Goal: Task Accomplishment & Management: Use online tool/utility

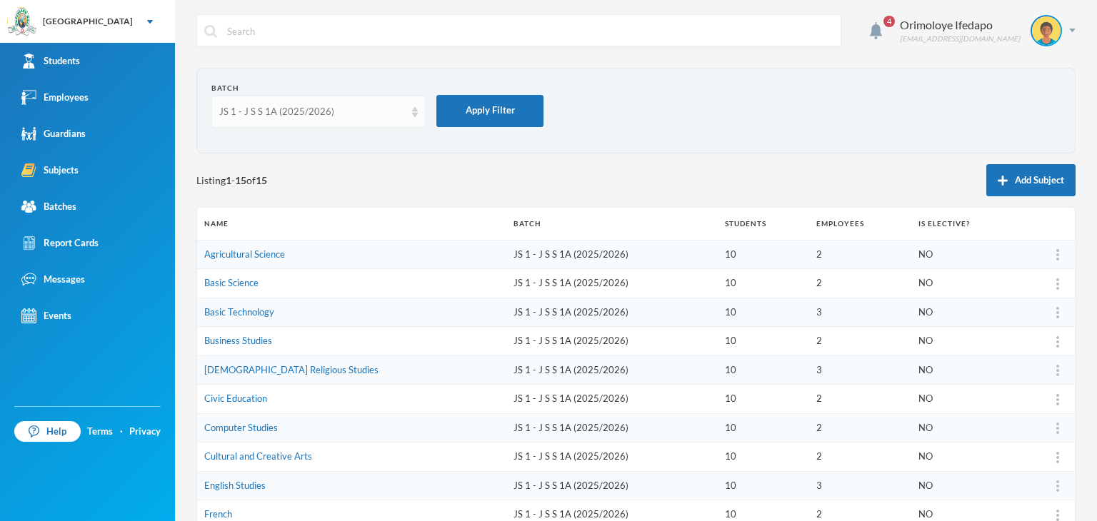
click at [283, 109] on div "JS 1 - J S S 1A (2025/2026)" at bounding box center [312, 112] width 186 height 14
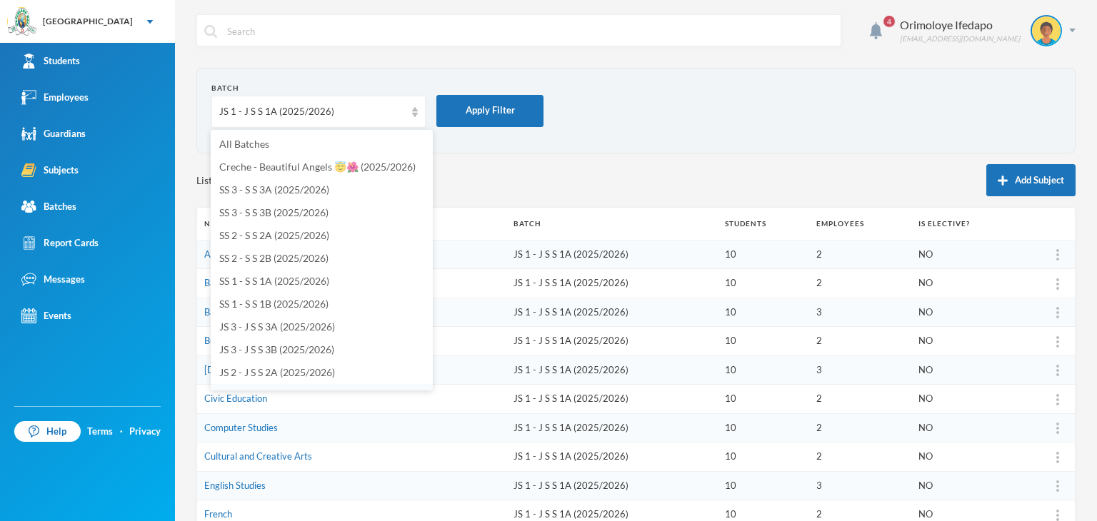
scroll to position [208, 0]
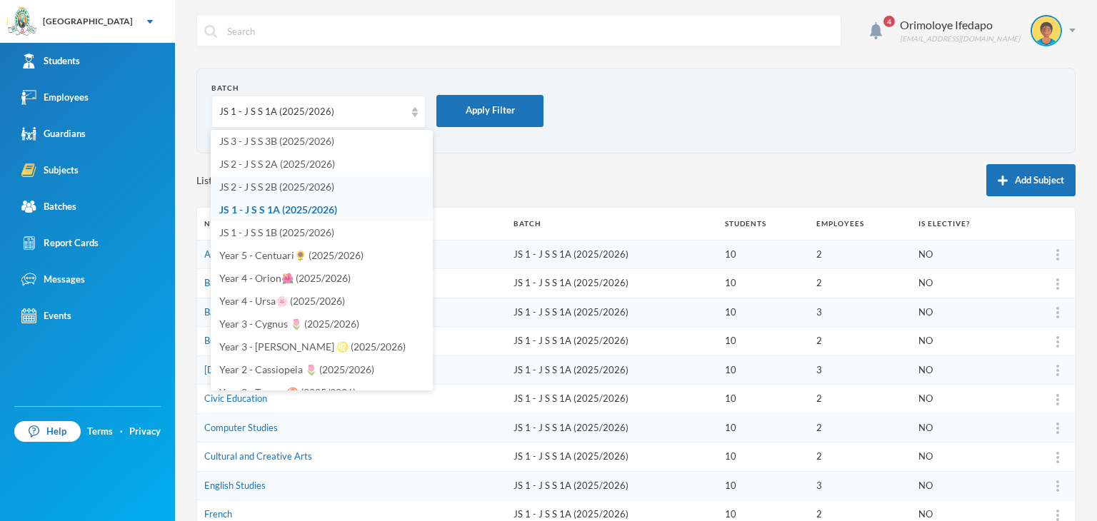
click at [280, 187] on span "JS 2 - J S S 2B (2025/2026)" at bounding box center [276, 187] width 115 height 12
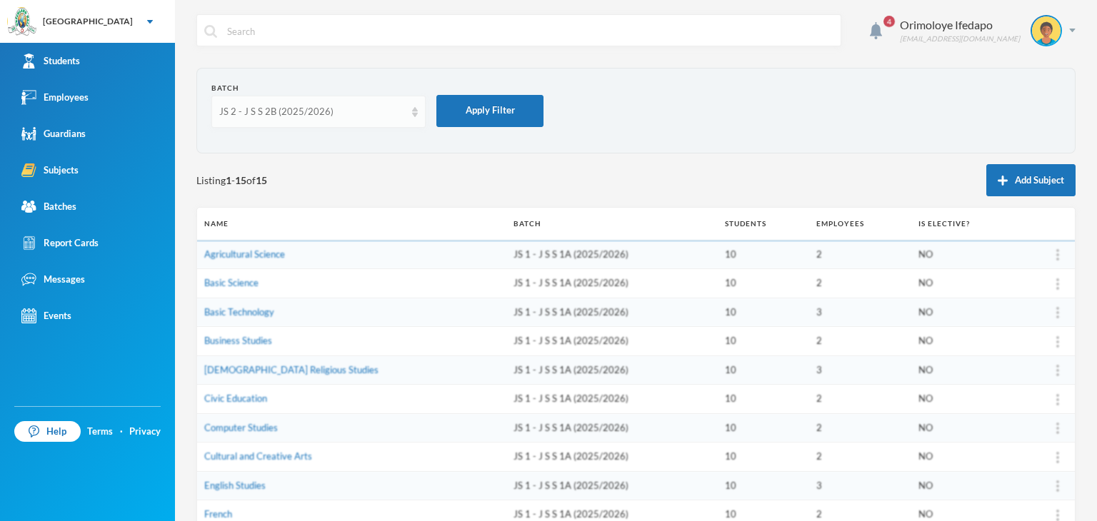
click at [277, 116] on div "JS 2 - J S S 2B (2025/2026)" at bounding box center [312, 112] width 186 height 14
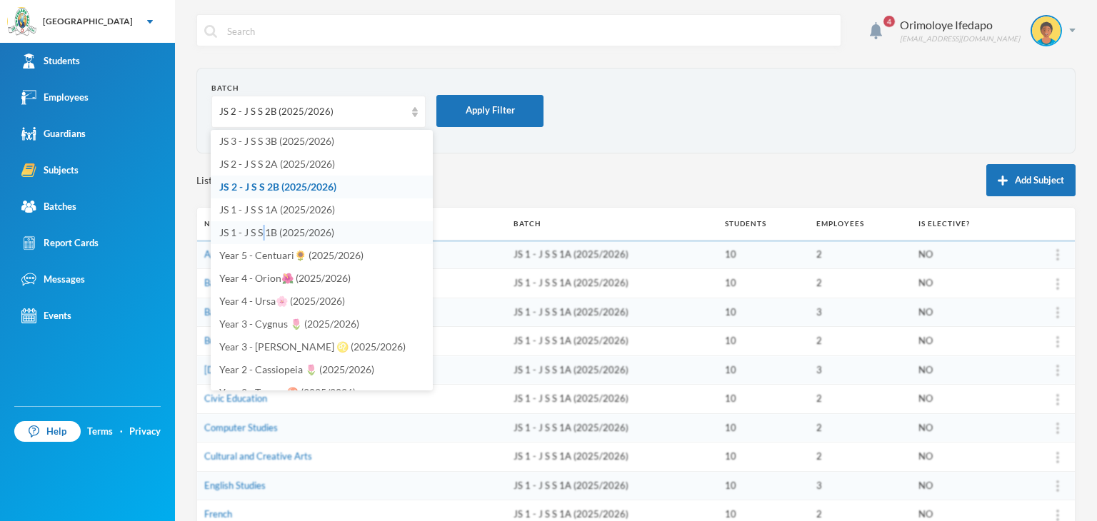
click at [263, 232] on span "JS 1 - J S S 1B (2025/2026)" at bounding box center [276, 232] width 115 height 12
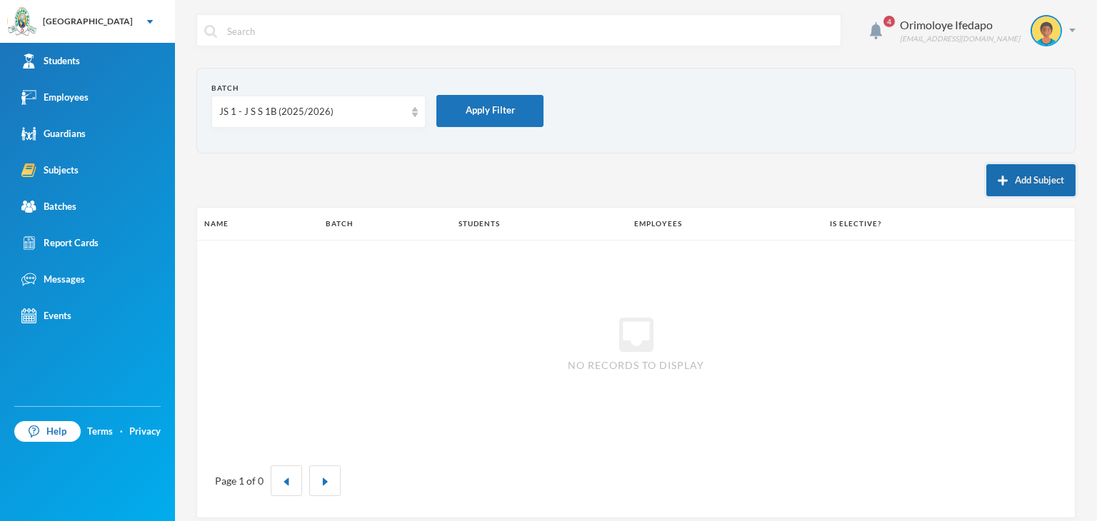
click at [1001, 181] on button "Add Subject" at bounding box center [1030, 180] width 89 height 32
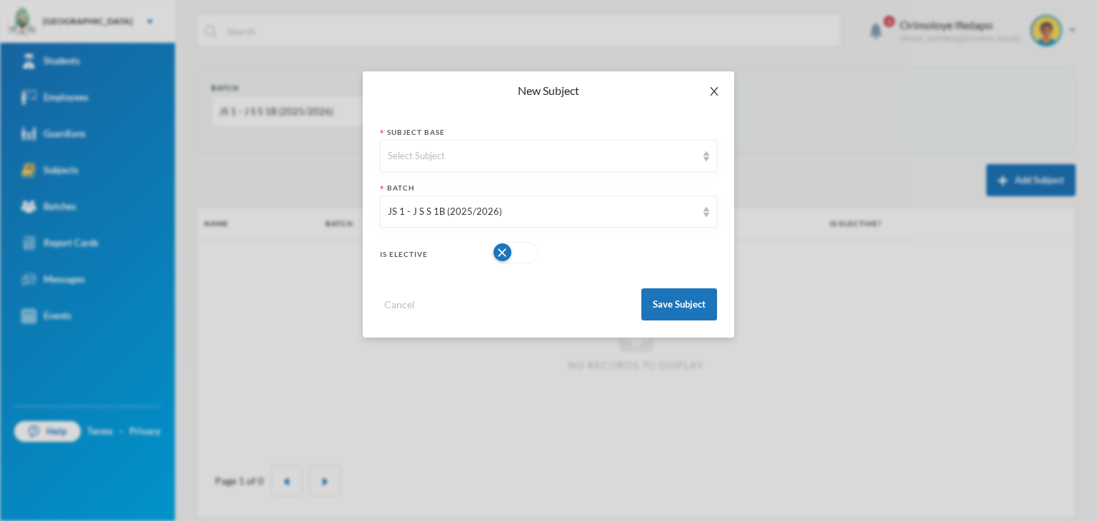
click at [723, 82] on span "Close" at bounding box center [714, 91] width 40 height 40
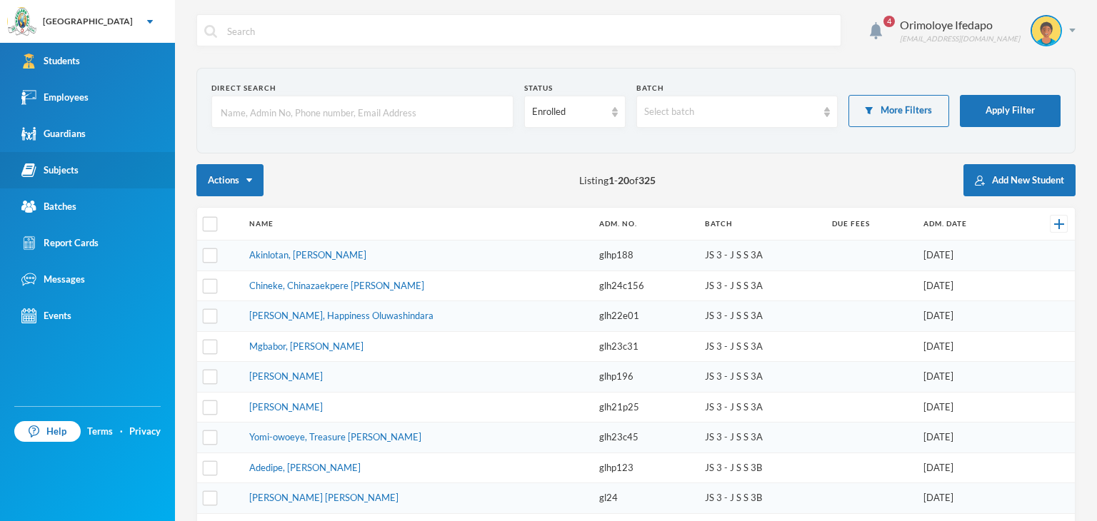
click at [66, 169] on div "Subjects" at bounding box center [49, 170] width 57 height 15
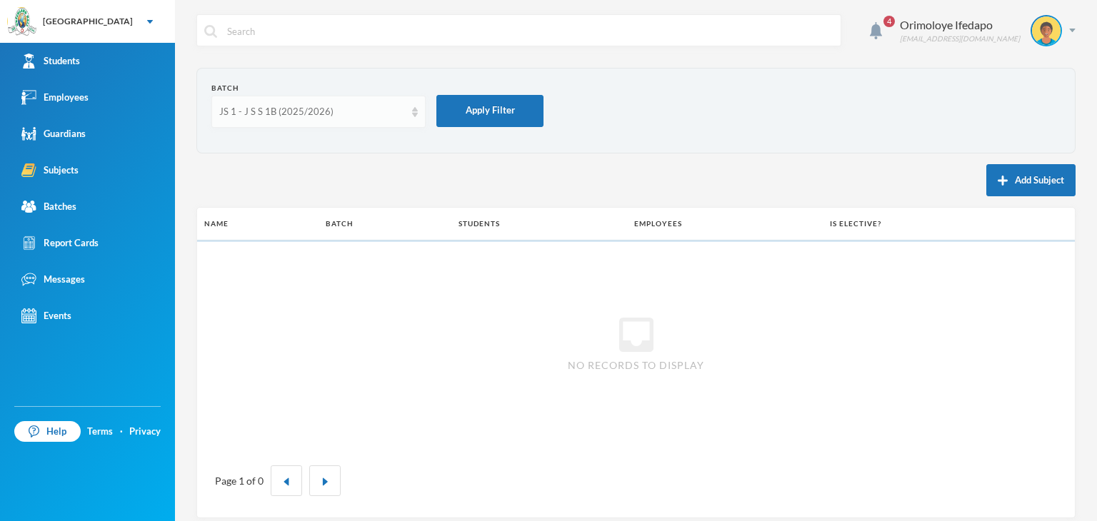
click at [306, 116] on div "JS 1 - J S S 1B (2025/2026)" at bounding box center [312, 112] width 186 height 14
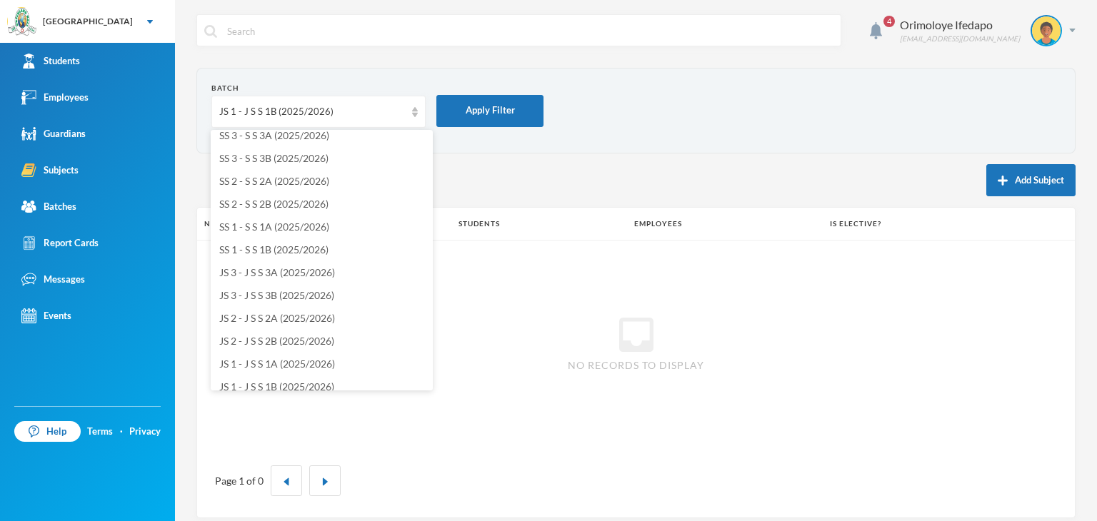
scroll to position [143, 0]
click at [271, 266] on li "JS 1 - J S S 1A (2025/2026)" at bounding box center [322, 275] width 222 height 23
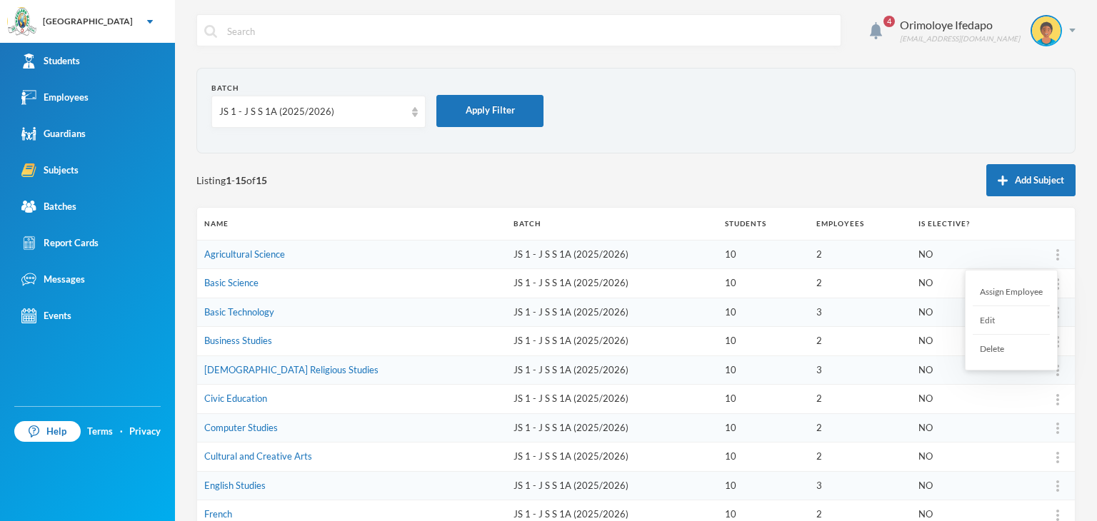
click at [1050, 252] on div at bounding box center [1057, 255] width 20 height 14
click at [1018, 293] on div "Assign Employee" at bounding box center [1010, 292] width 77 height 29
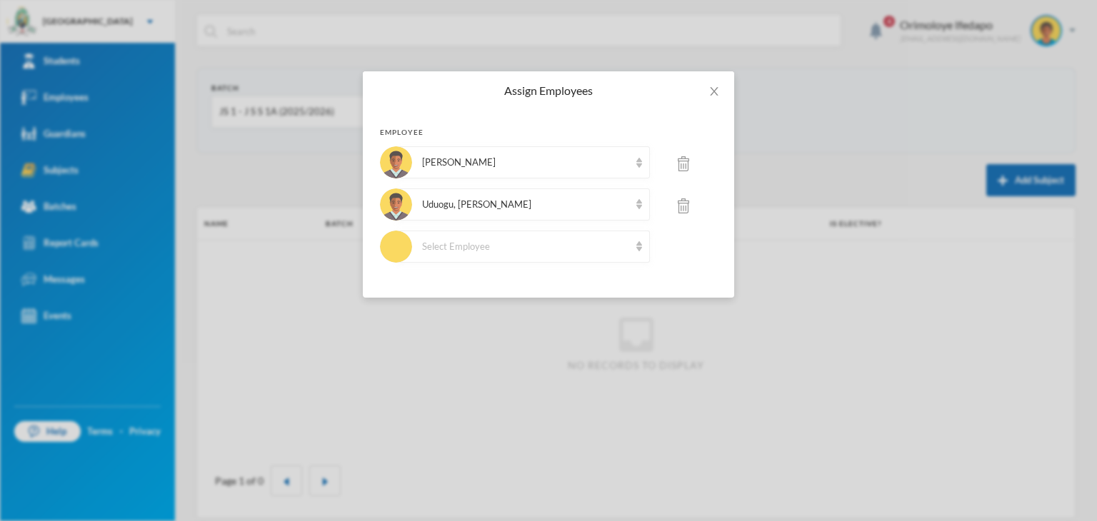
click at [691, 203] on div at bounding box center [683, 205] width 67 height 34
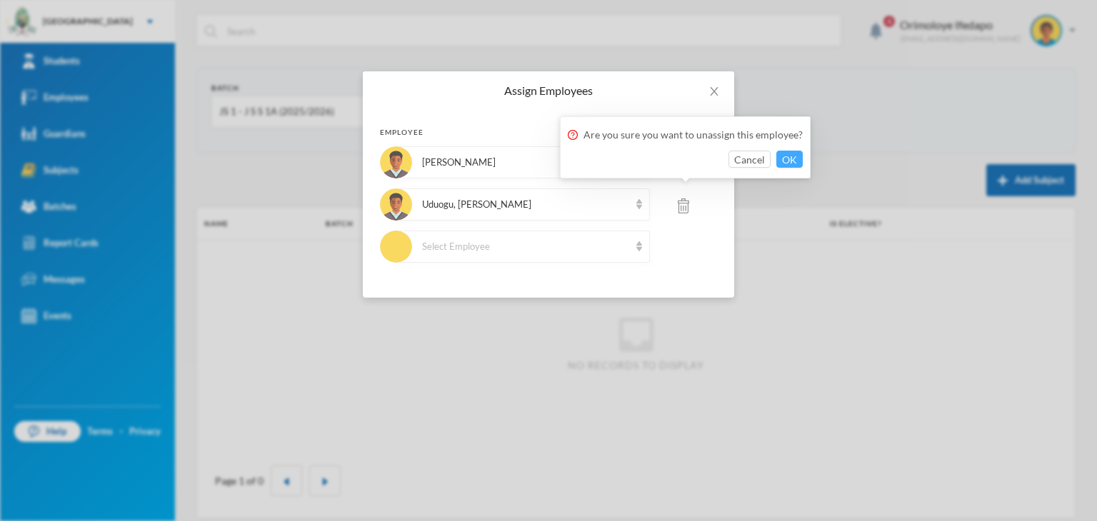
click at [795, 163] on button "OK" at bounding box center [789, 159] width 26 height 17
